Goal: Entertainment & Leisure: Consume media (video, audio)

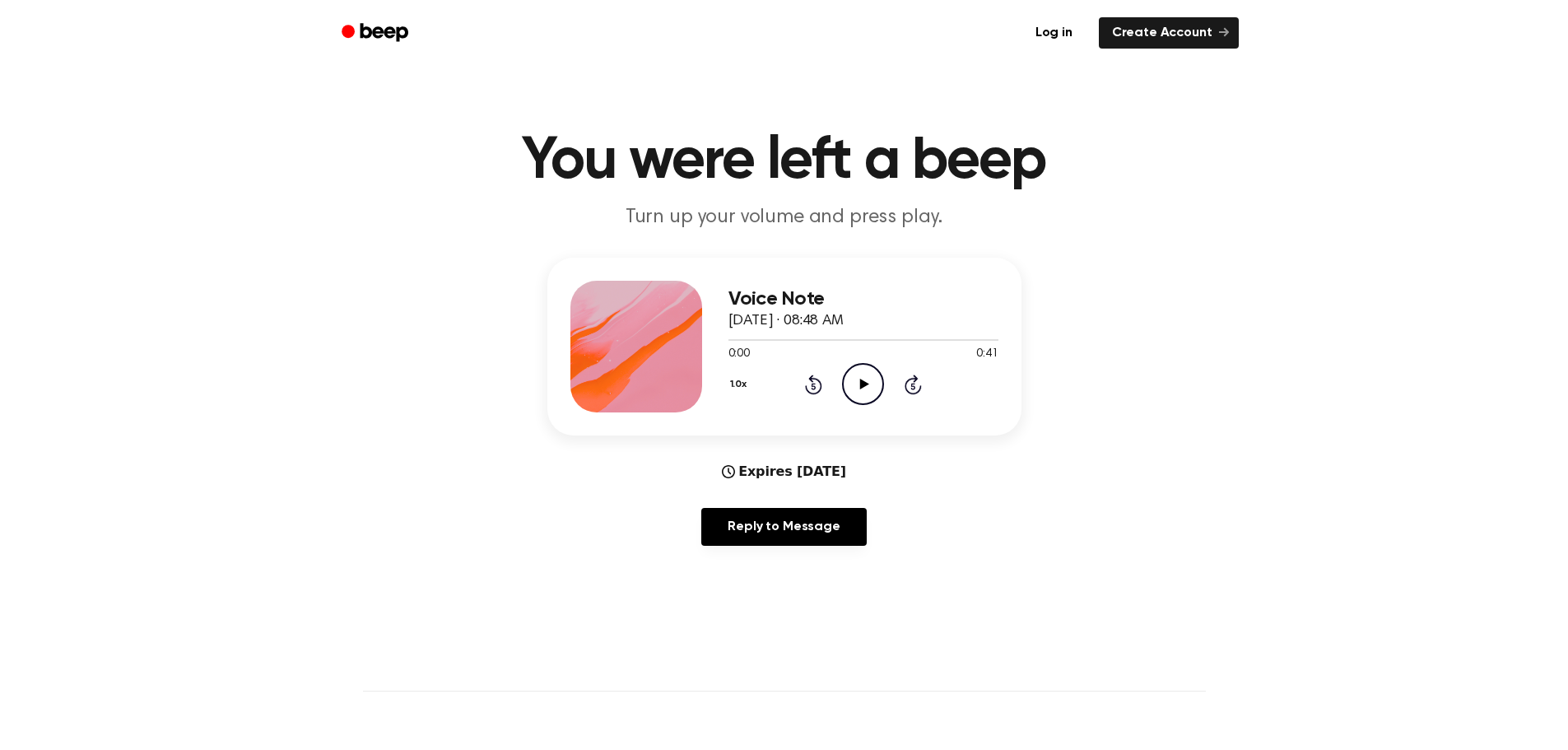
click at [872, 380] on icon "Play Audio" at bounding box center [863, 384] width 42 height 42
click at [862, 388] on icon at bounding box center [865, 384] width 9 height 10
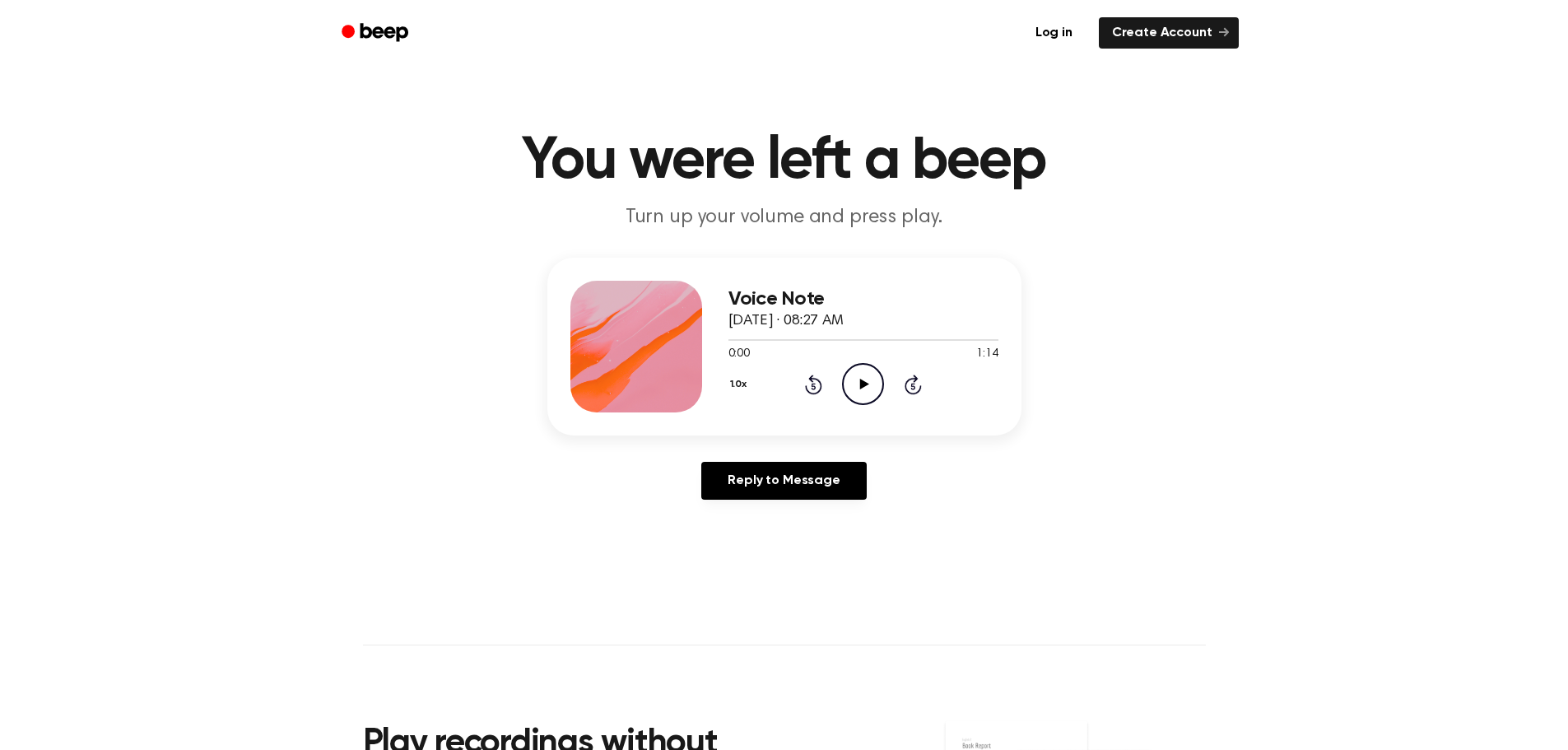
click at [858, 382] on icon "Play Audio" at bounding box center [863, 384] width 42 height 42
